Goal: Navigation & Orientation: Find specific page/section

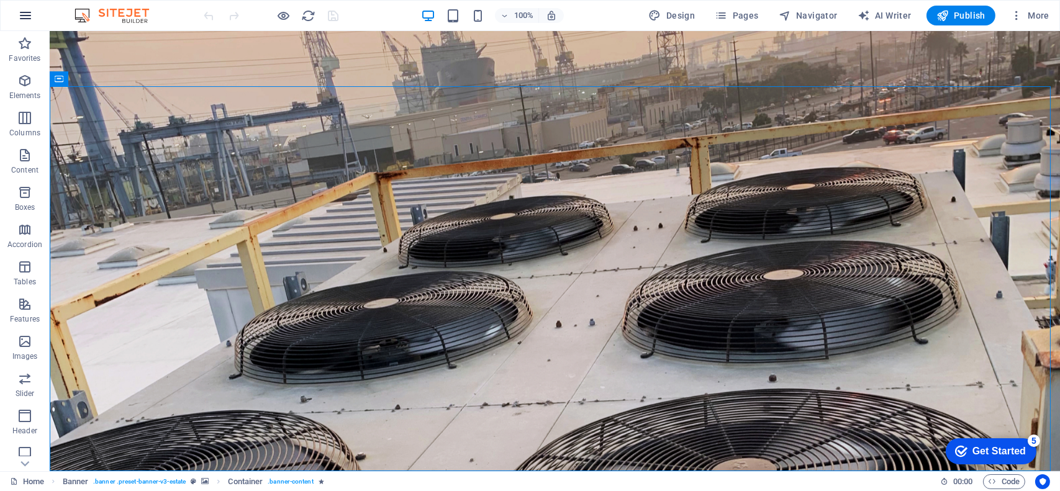
click at [29, 20] on icon "button" at bounding box center [25, 15] width 15 height 15
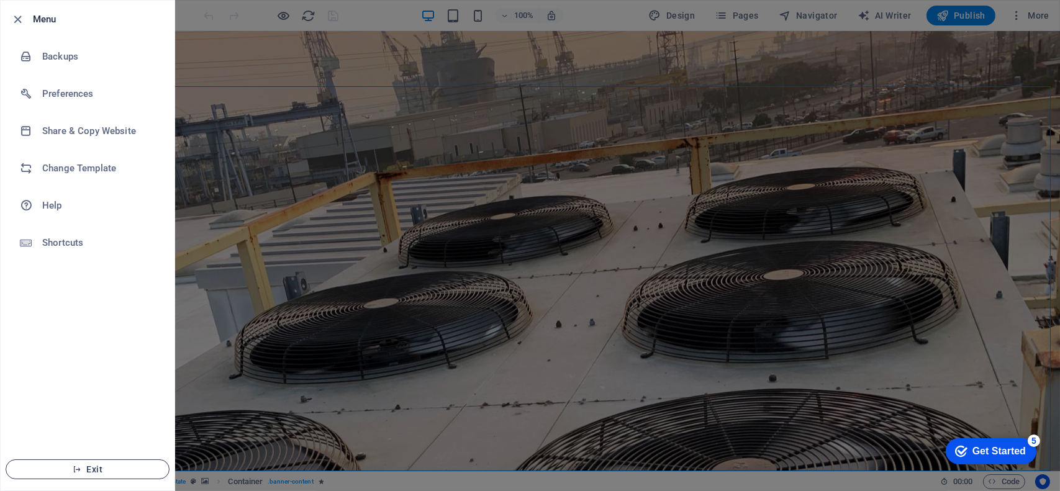
click at [88, 463] on button "Exit" at bounding box center [88, 470] width 164 height 20
